Goal: Communication & Community: Connect with others

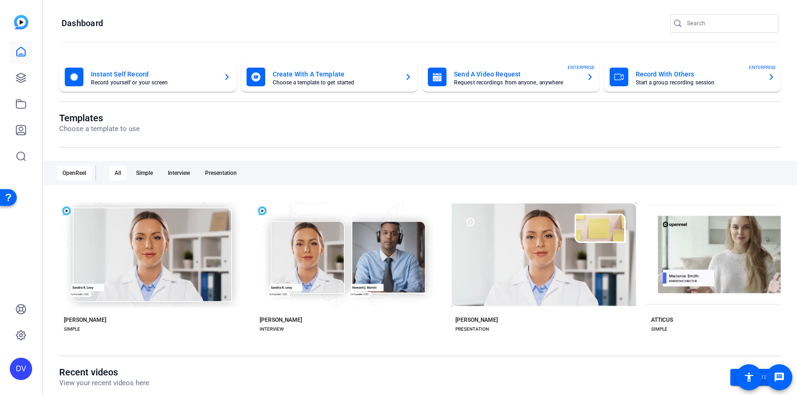
click at [725, 21] on input "Search" at bounding box center [729, 23] width 84 height 11
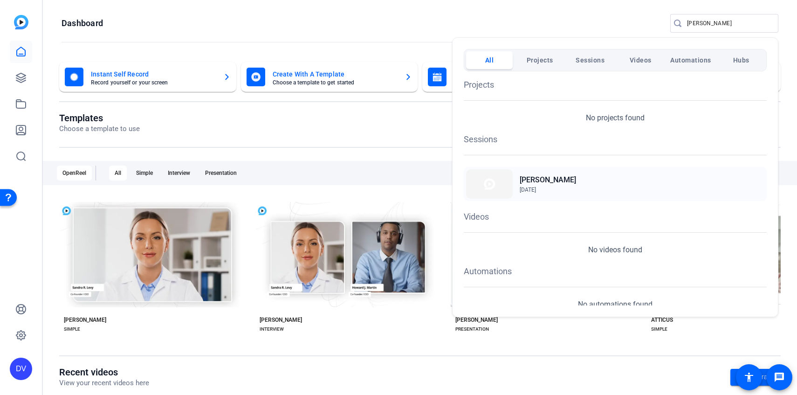
click at [543, 174] on h2 "[PERSON_NAME]" at bounding box center [547, 179] width 56 height 11
click at [702, 27] on div at bounding box center [398, 197] width 797 height 395
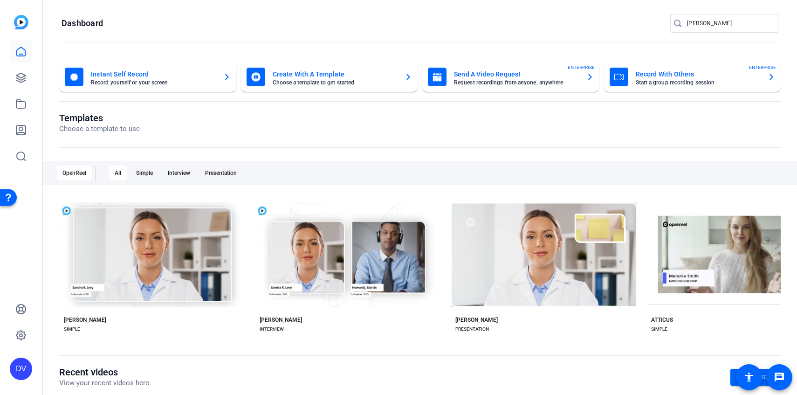
click at [702, 27] on input "[PERSON_NAME]" at bounding box center [729, 23] width 84 height 11
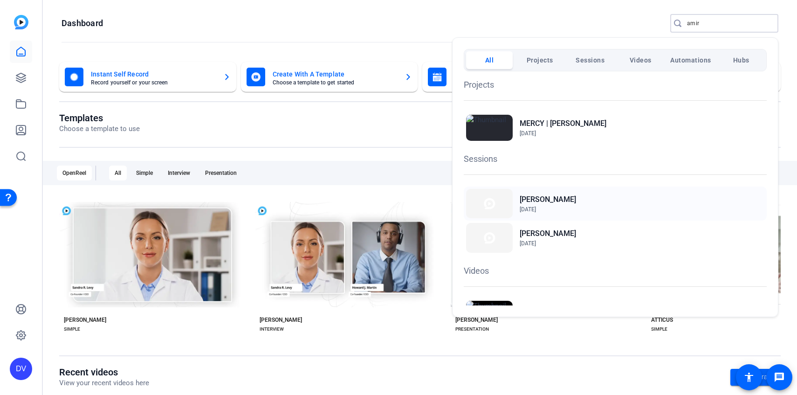
type input "amir"
click at [566, 207] on div "[PERSON_NAME] [DATE]" at bounding box center [614, 203] width 303 height 34
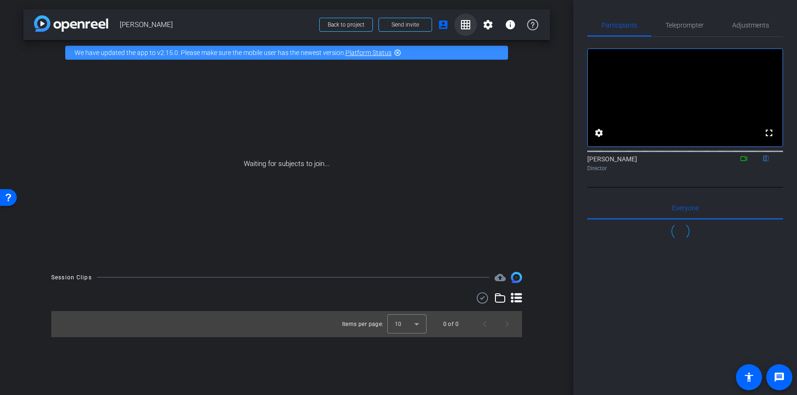
click at [461, 22] on mat-icon "grid_on" at bounding box center [465, 24] width 11 height 11
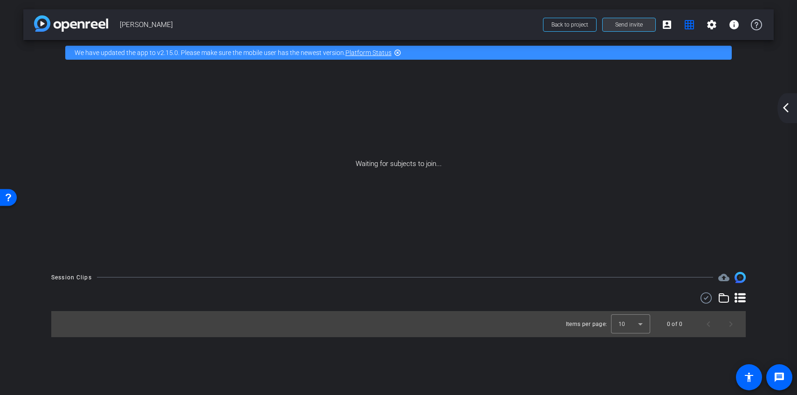
click at [641, 30] on span at bounding box center [628, 25] width 53 height 22
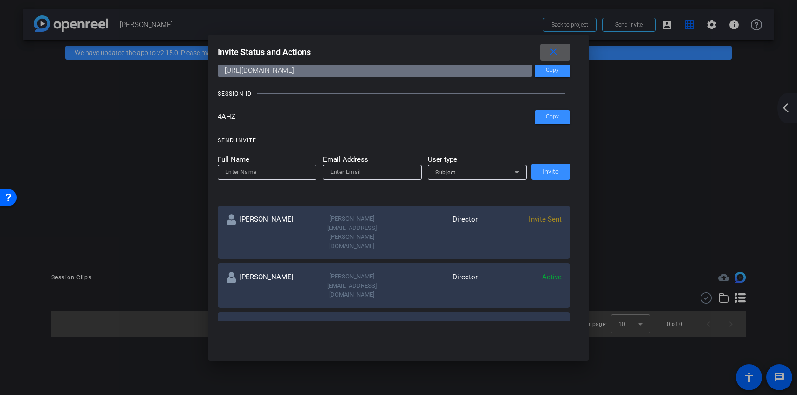
scroll to position [37, 0]
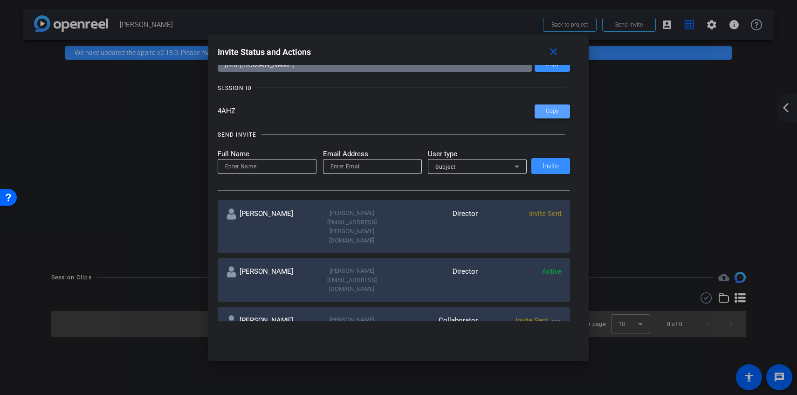
click at [545, 116] on span at bounding box center [551, 111] width 35 height 22
click at [86, 184] on div at bounding box center [398, 197] width 797 height 395
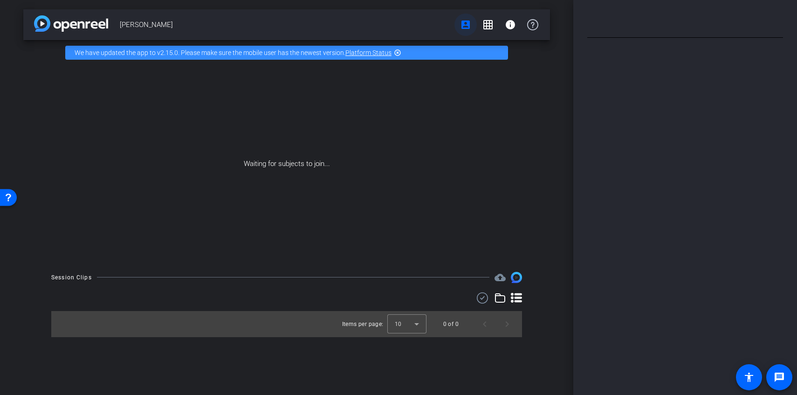
click at [459, 25] on span "account_box grid_on info" at bounding box center [498, 24] width 89 height 19
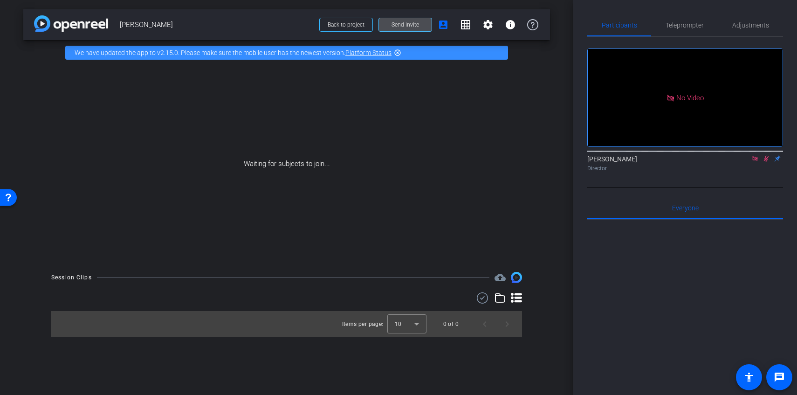
click at [416, 25] on span "Send invite" at bounding box center [404, 24] width 27 height 7
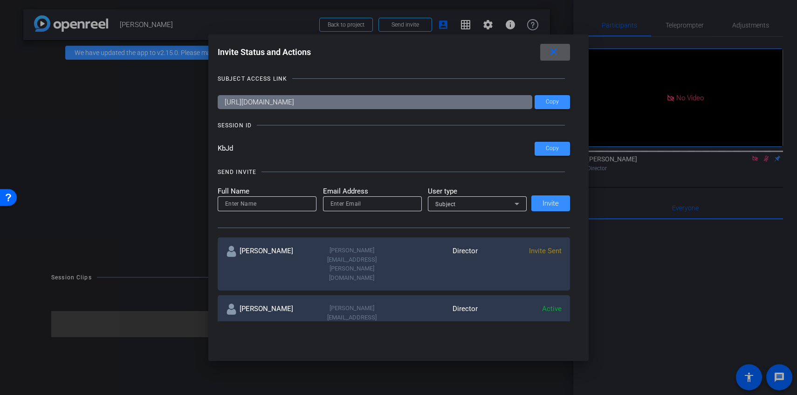
scroll to position [15, 0]
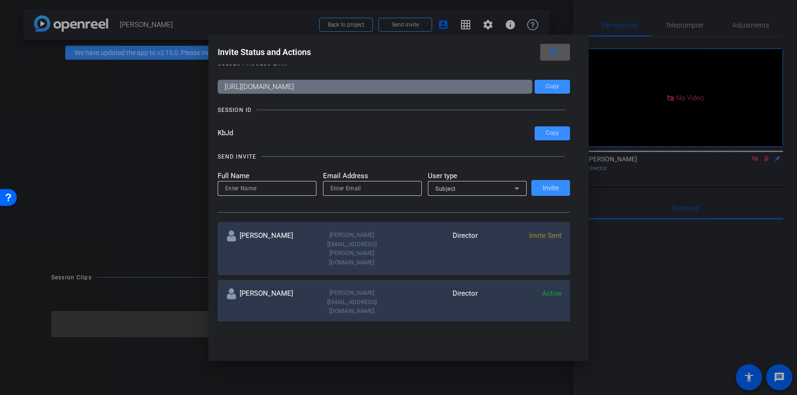
click at [231, 187] on input at bounding box center [267, 188] width 84 height 11
type input "Hazel Llemos"
type input "hazel@remotevideotestimonials.com"
click at [445, 186] on span "Subject" at bounding box center [445, 188] width 20 height 7
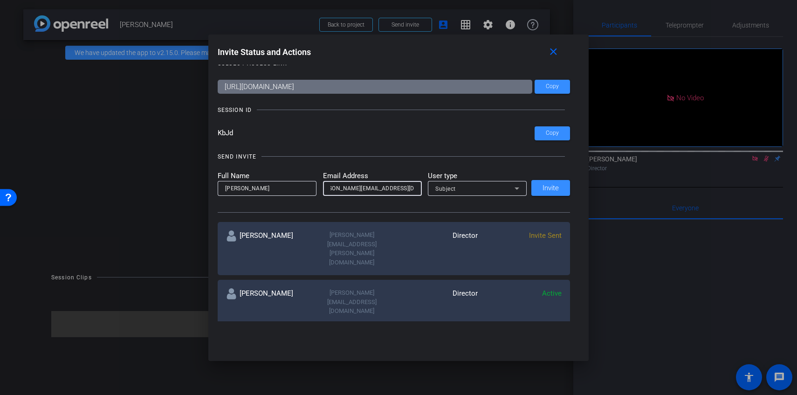
scroll to position [0, 0]
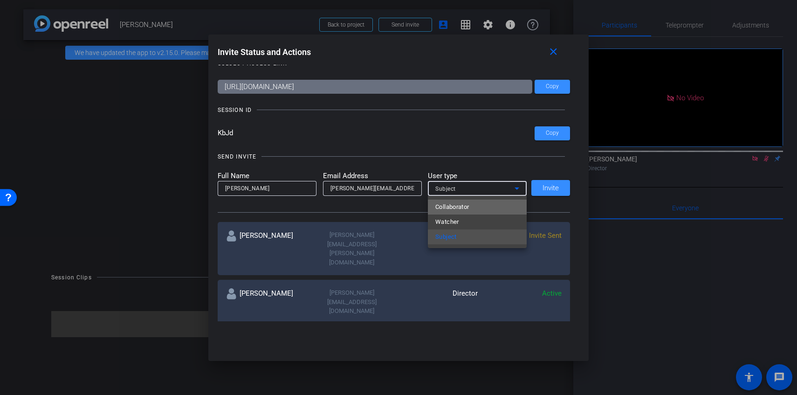
click at [479, 203] on mat-option "Collaborator" at bounding box center [477, 206] width 99 height 15
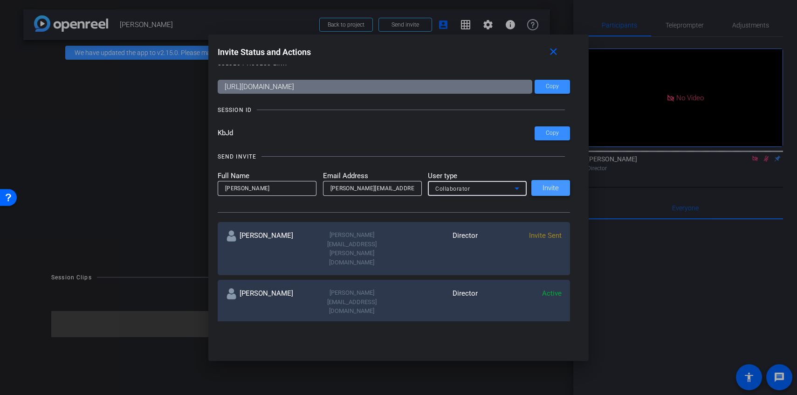
click at [555, 186] on span "Invite" at bounding box center [550, 187] width 16 height 7
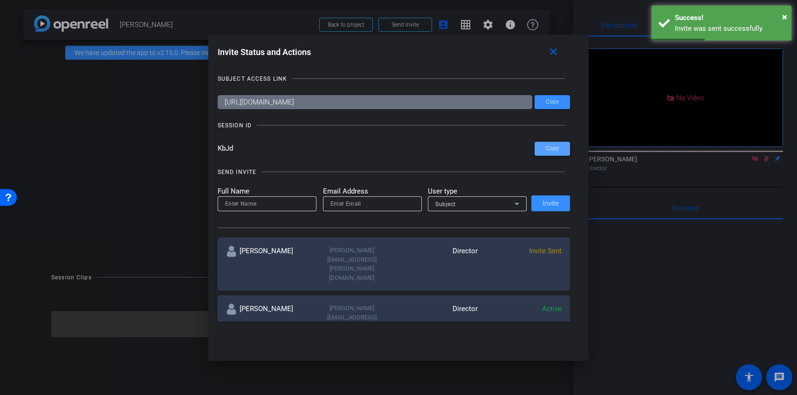
click at [552, 152] on span at bounding box center [551, 148] width 35 height 22
